Goal: Task Accomplishment & Management: Manage account settings

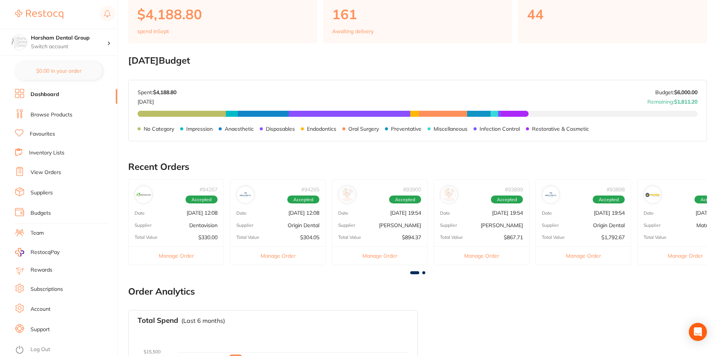
scroll to position [113, 0]
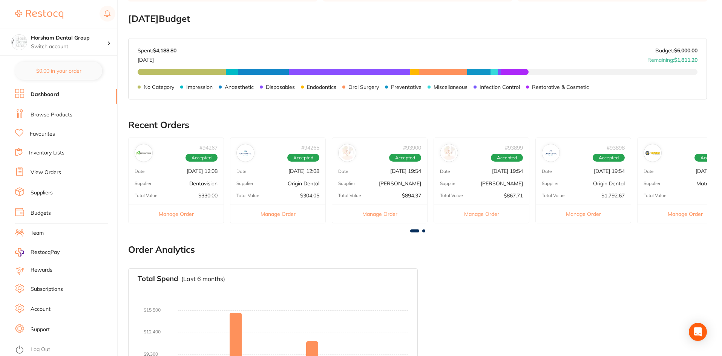
click at [285, 205] on button "Manage Order" at bounding box center [277, 214] width 95 height 18
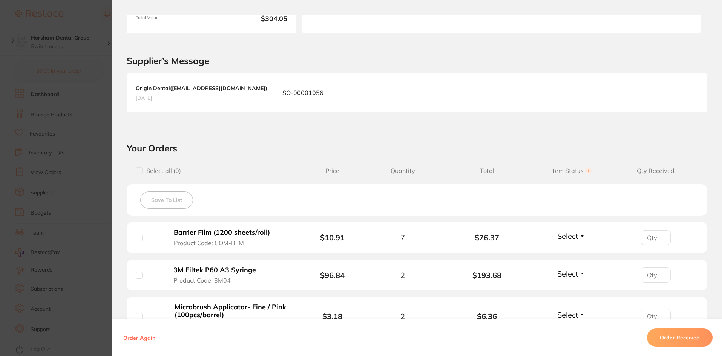
scroll to position [188, 0]
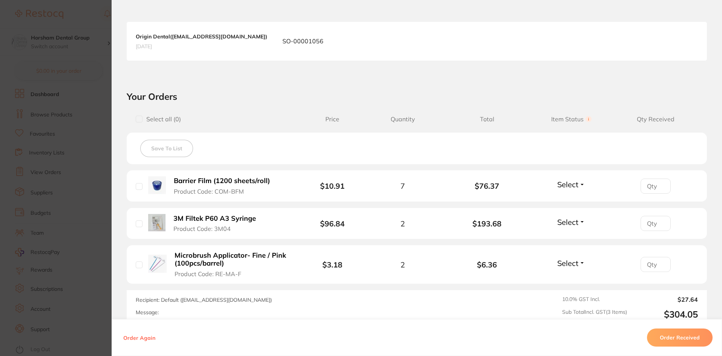
click at [75, 177] on section "Order ID: Restocq- 94265 Order Information Accepted Order Order Date [DATE] 12:…" at bounding box center [361, 178] width 722 height 356
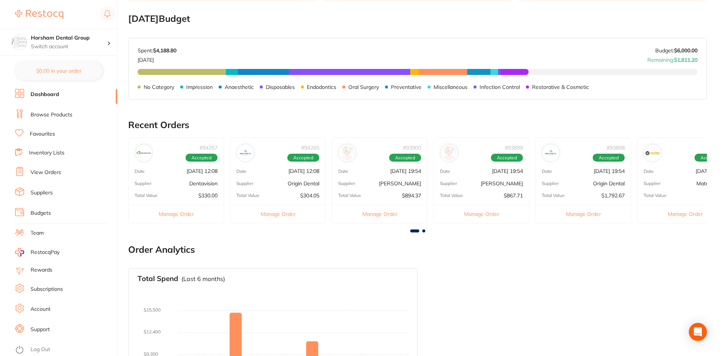
click at [488, 210] on button "Manage Order" at bounding box center [481, 214] width 95 height 18
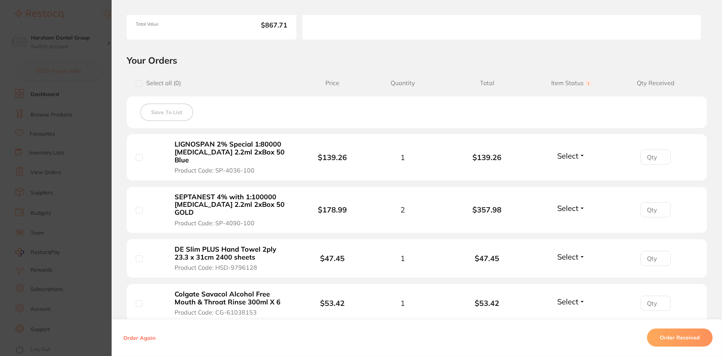
scroll to position [151, 0]
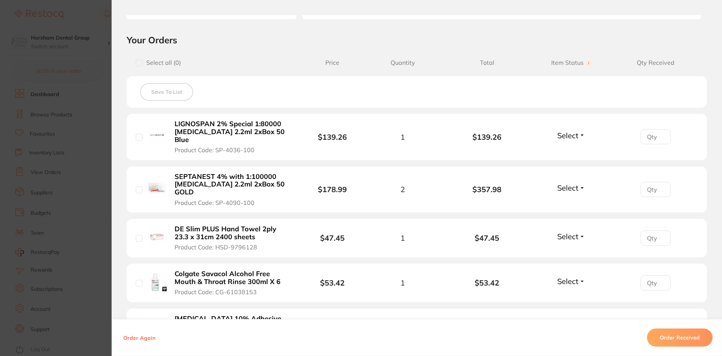
click at [192, 176] on b "SEPTANEST 4% with 1:100000 [MEDICAL_DATA] 2.2ml 2xBox 50 GOLD" at bounding box center [233, 184] width 116 height 23
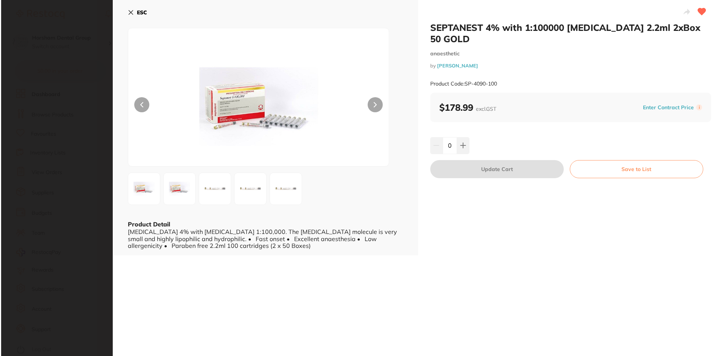
scroll to position [0, 0]
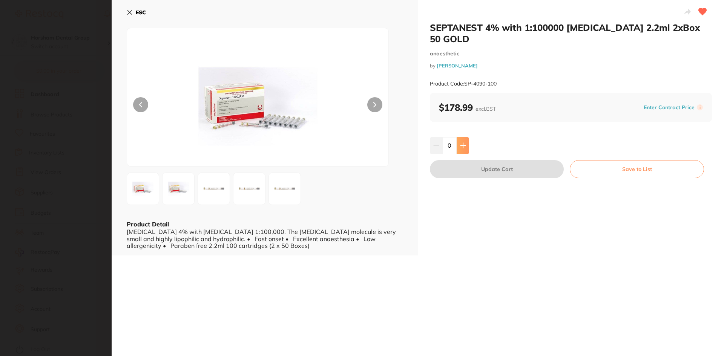
click at [463, 142] on icon at bounding box center [463, 145] width 6 height 6
type input "2"
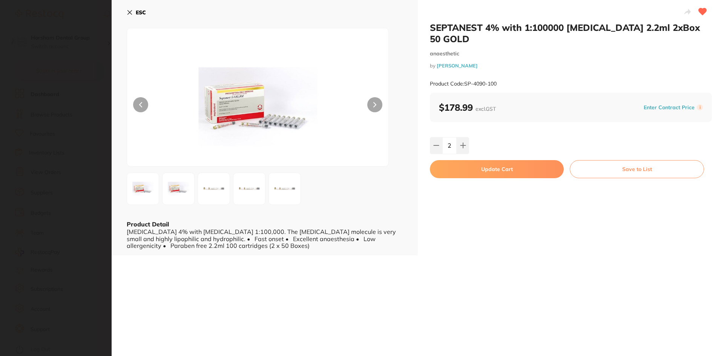
click at [464, 160] on button "Update Cart" at bounding box center [497, 169] width 134 height 18
checkbox input "false"
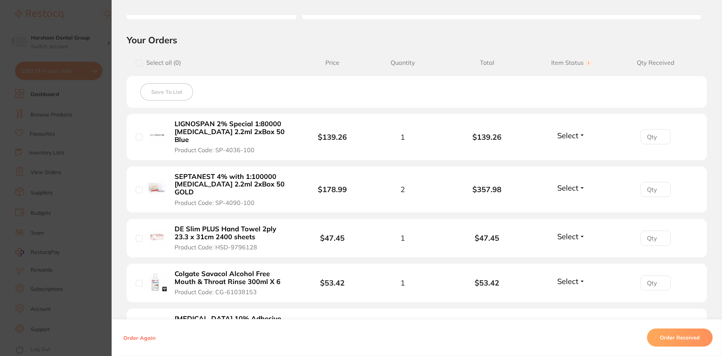
click at [197, 127] on b "LIGNOSPAN 2% Special 1:80000 [MEDICAL_DATA] 2.2ml 2xBox 50 Blue" at bounding box center [233, 131] width 116 height 23
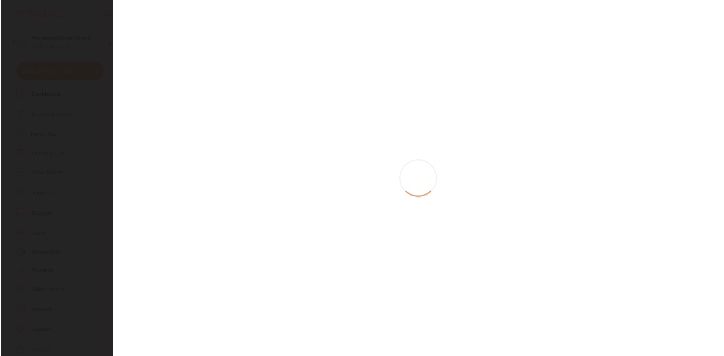
scroll to position [0, 0]
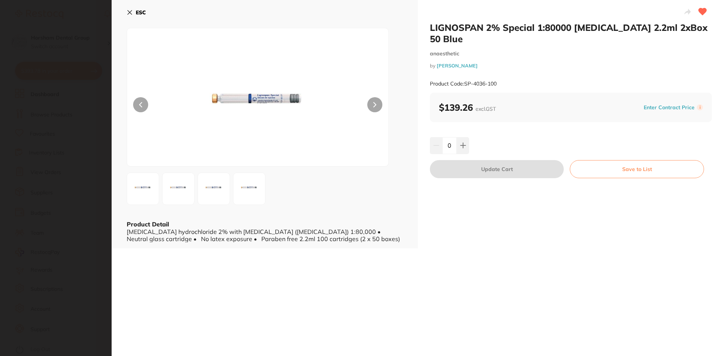
click at [469, 137] on div "0" at bounding box center [571, 145] width 282 height 17
click at [465, 138] on button at bounding box center [462, 145] width 12 height 17
type input "1"
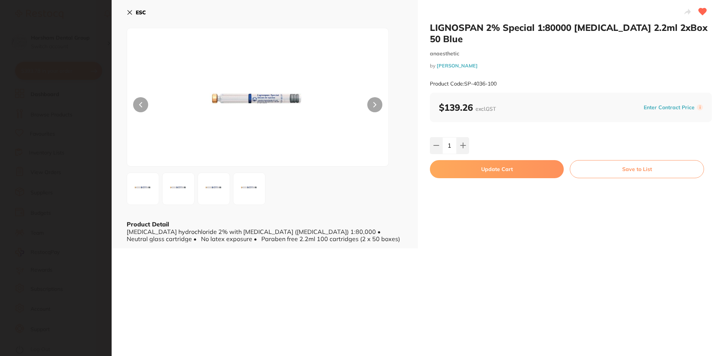
click at [469, 161] on button "Update Cart" at bounding box center [497, 169] width 134 height 18
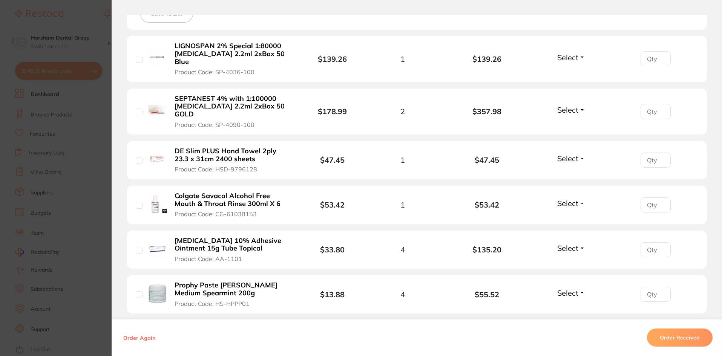
scroll to position [302, 0]
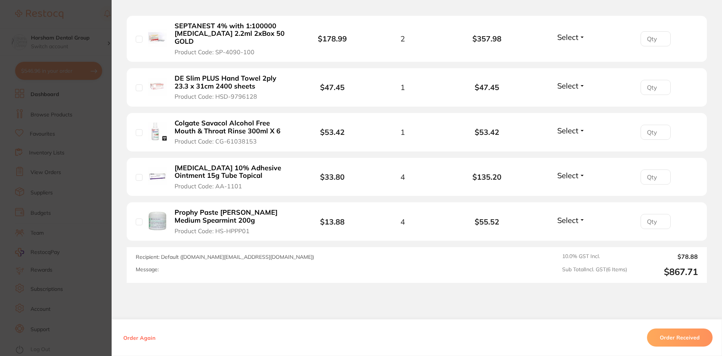
click at [209, 75] on b "DE Slim PLUS Hand Towel 2ply 23.3 x 31cm 2400 sheets" at bounding box center [233, 82] width 116 height 15
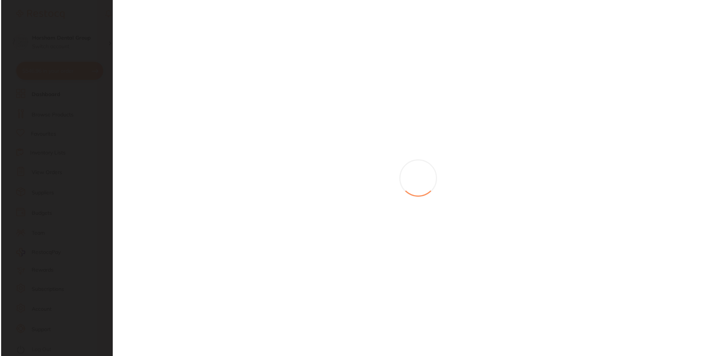
scroll to position [0, 0]
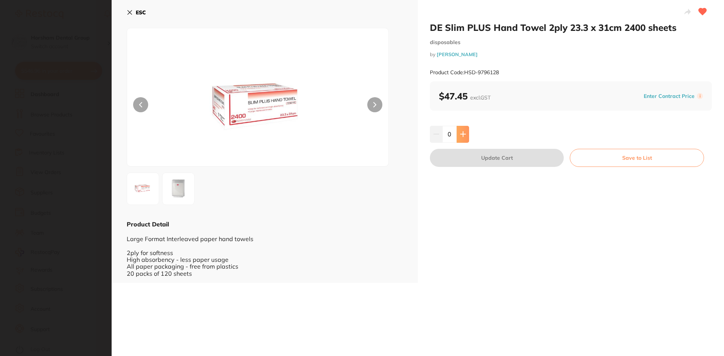
click at [462, 132] on icon at bounding box center [463, 134] width 6 height 6
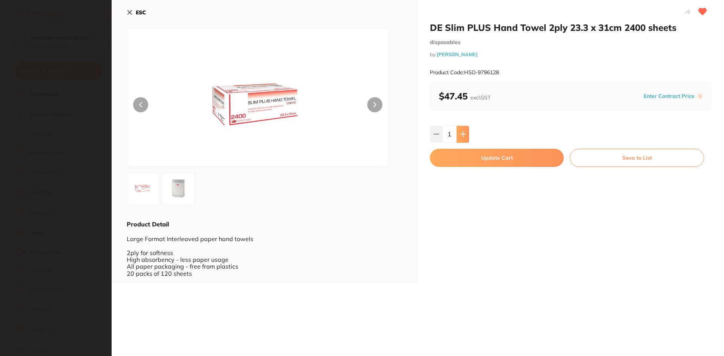
click at [462, 132] on icon at bounding box center [463, 134] width 6 height 6
type input "2"
click at [463, 167] on div "DE Slim PLUS Hand Towel 2ply 23.3 x 31cm 2400 sheets disposables by [PERSON_NAM…" at bounding box center [571, 141] width 306 height 283
click at [463, 162] on button "Update Cart" at bounding box center [497, 158] width 134 height 18
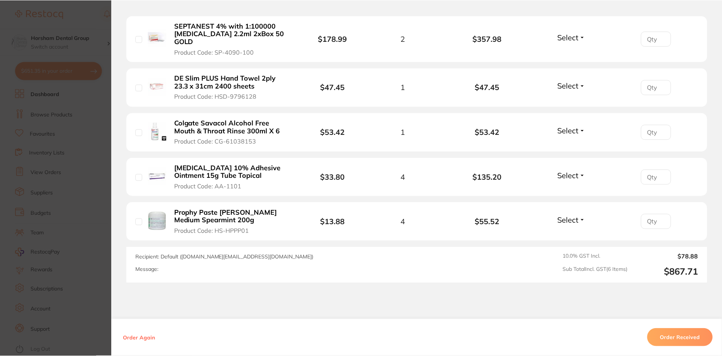
scroll to position [202, 0]
click at [49, 146] on section "Order ID: Restocq- 93899 Order Information Accepted Order Order Date [DATE] 19:…" at bounding box center [361, 178] width 722 height 356
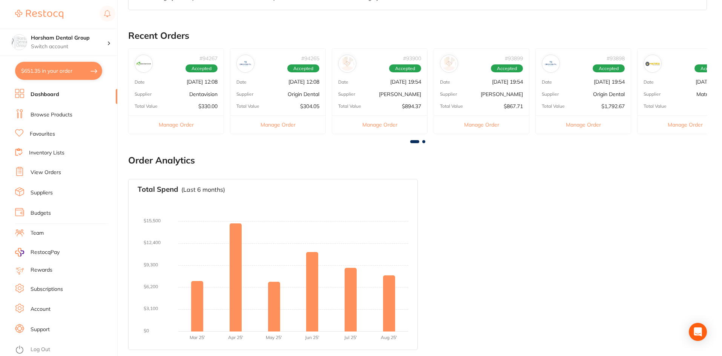
click at [45, 135] on link "Favourites" at bounding box center [42, 134] width 25 height 8
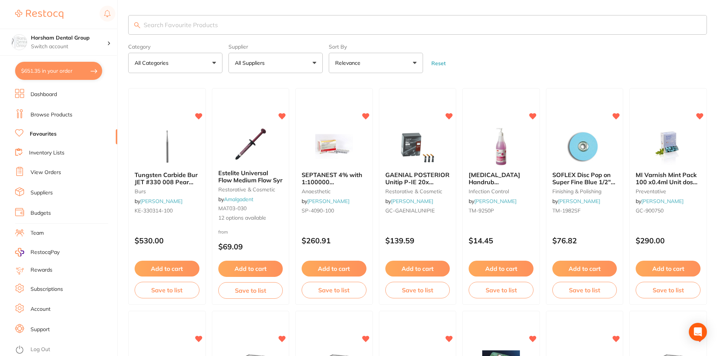
click at [73, 115] on li "Browse Products" at bounding box center [66, 114] width 102 height 11
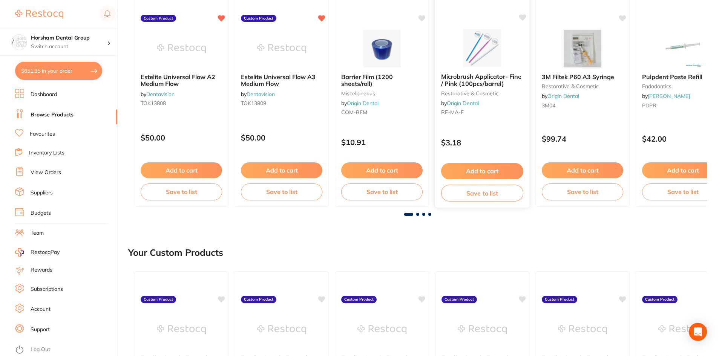
scroll to position [226, 0]
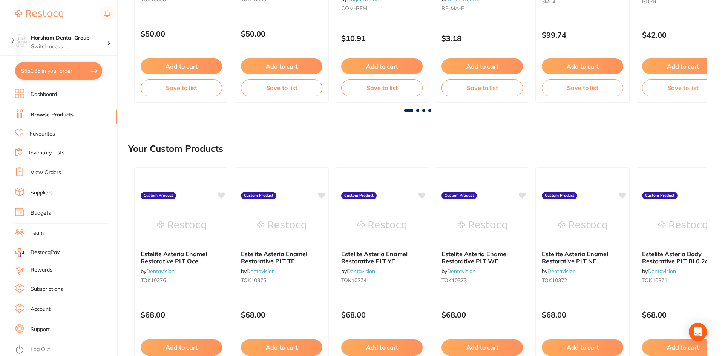
click at [42, 144] on ul "Dashboard Browse Products Favourites Inventory Lists View Orders Suppliers Budg…" at bounding box center [66, 222] width 102 height 267
click at [42, 147] on ul "Dashboard Browse Products Favourites Inventory Lists View Orders Suppliers Budg…" at bounding box center [66, 222] width 102 height 267
click at [42, 150] on link "Inventory Lists" at bounding box center [46, 153] width 35 height 8
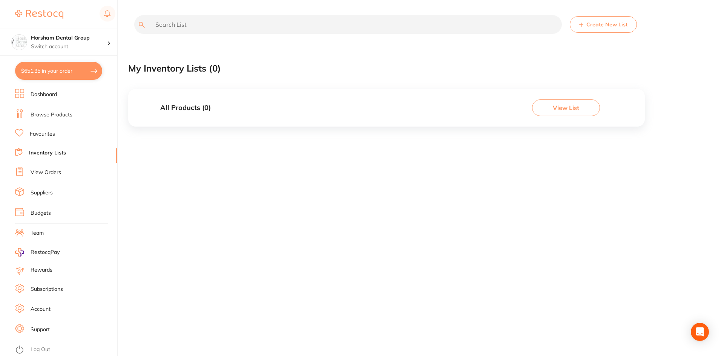
click at [63, 121] on ul "Dashboard Browse Products Favourites Inventory Lists View Orders Suppliers Budg…" at bounding box center [66, 222] width 102 height 267
click at [51, 129] on li "Favourites" at bounding box center [66, 134] width 102 height 10
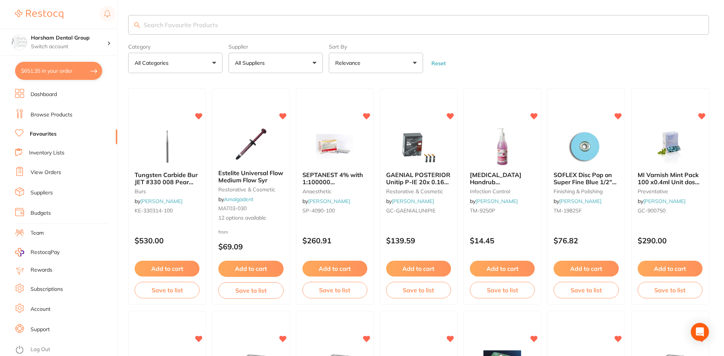
click at [55, 167] on ul "Dashboard Browse Products Favourites Inventory Lists View Orders Suppliers Budg…" at bounding box center [66, 222] width 102 height 267
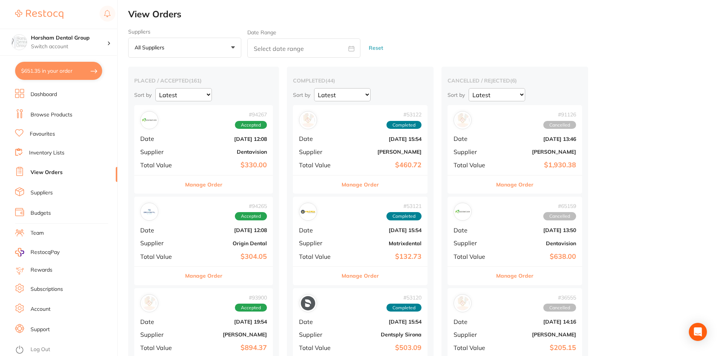
click at [52, 175] on link "View Orders" at bounding box center [47, 173] width 32 height 8
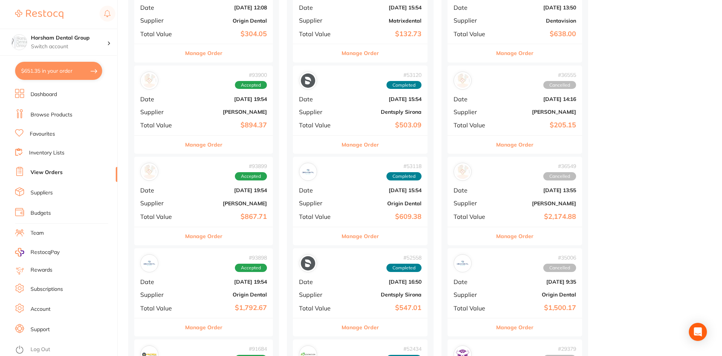
scroll to position [264, 0]
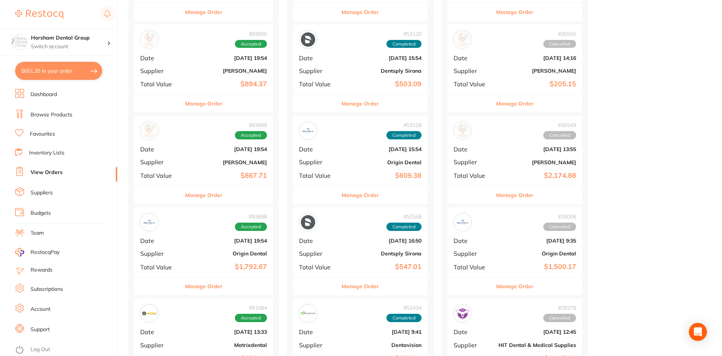
click at [202, 280] on button "Manage Order" at bounding box center [203, 286] width 37 height 18
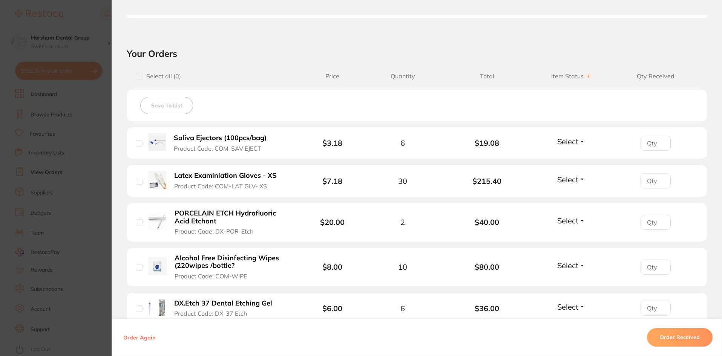
scroll to position [302, 0]
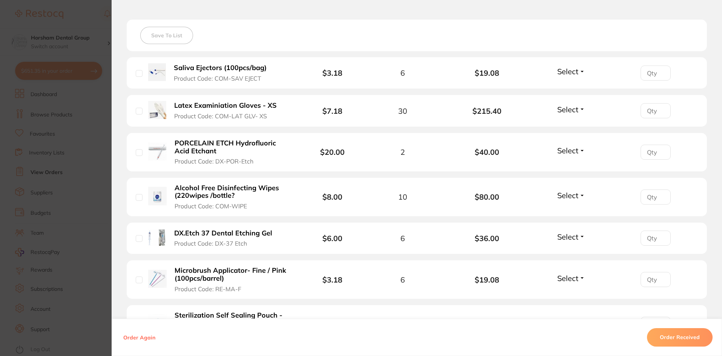
click at [202, 194] on b "Alcohol Free Disinfecting Wipes (220wipes /bottle?" at bounding box center [233, 191] width 116 height 15
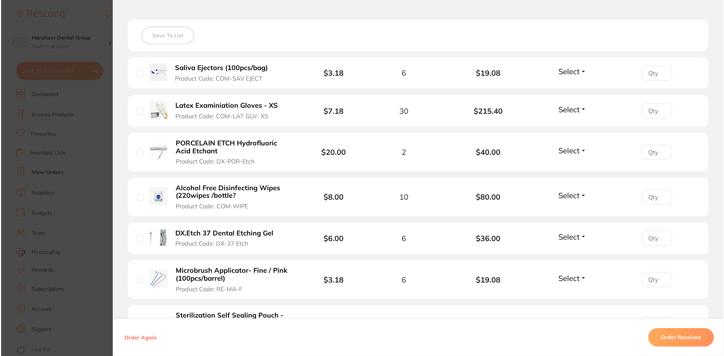
scroll to position [0, 0]
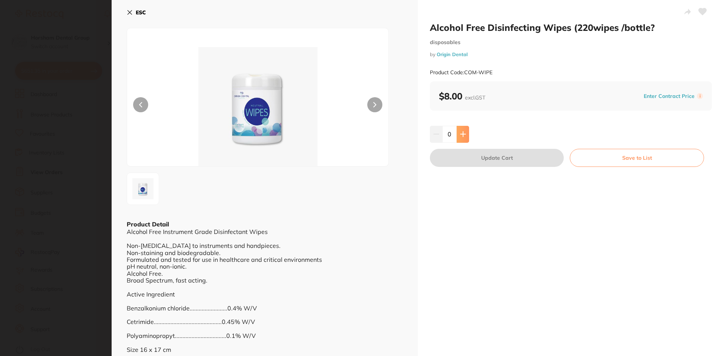
click at [465, 133] on button at bounding box center [462, 134] width 12 height 17
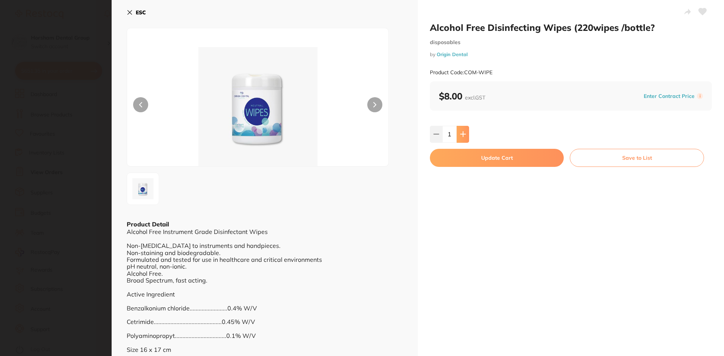
click at [465, 133] on button at bounding box center [462, 134] width 12 height 17
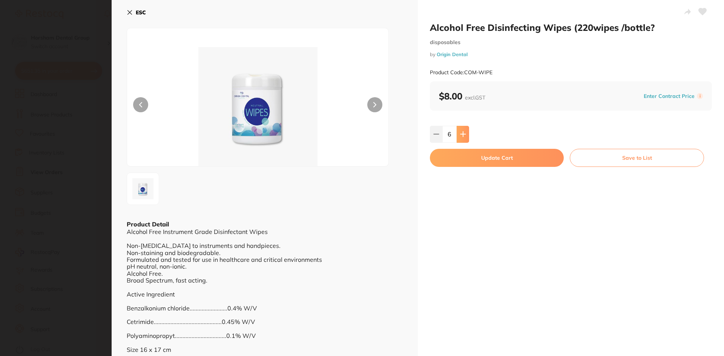
click at [465, 133] on button at bounding box center [462, 134] width 12 height 17
type input "10"
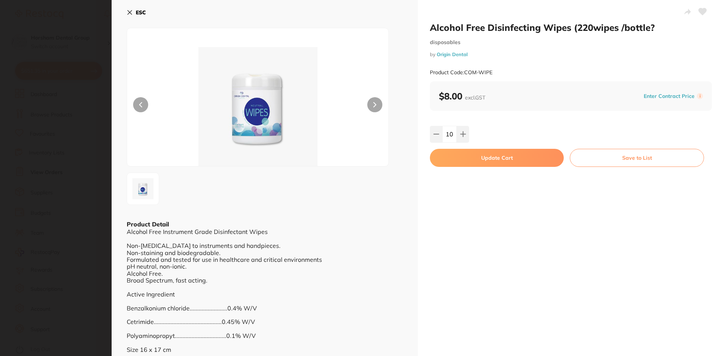
click at [465, 164] on button "Update Cart" at bounding box center [497, 158] width 134 height 18
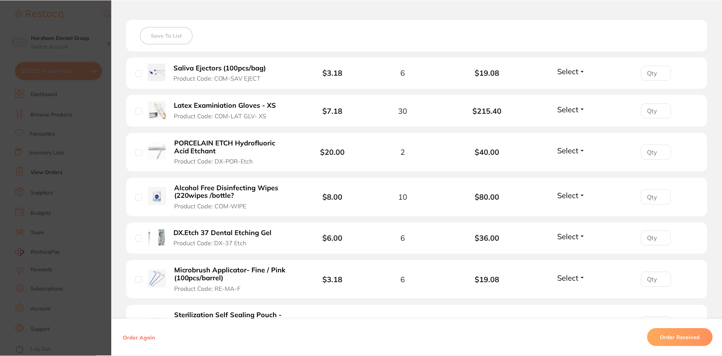
scroll to position [264, 0]
